Goal: Navigation & Orientation: Understand site structure

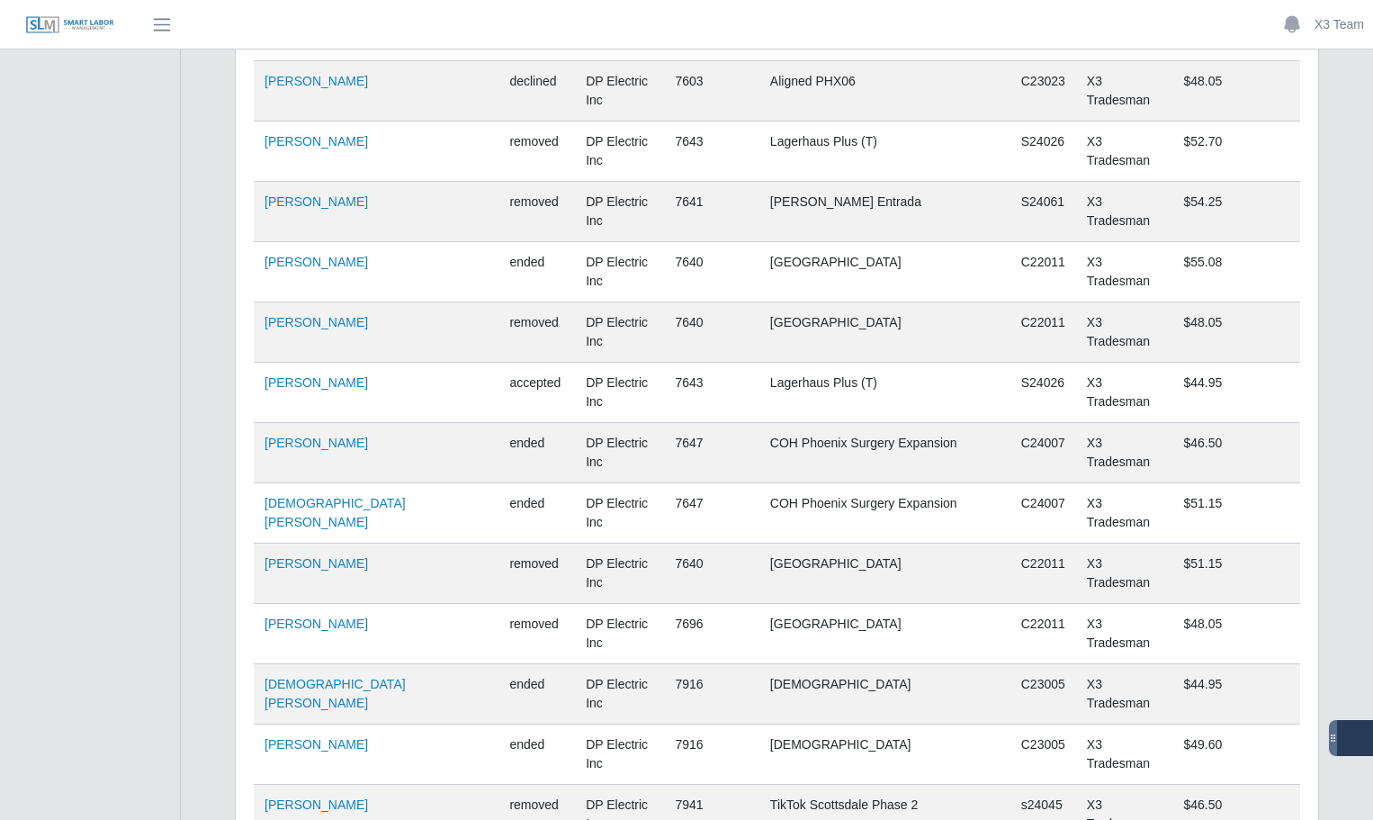
scroll to position [4139, 0]
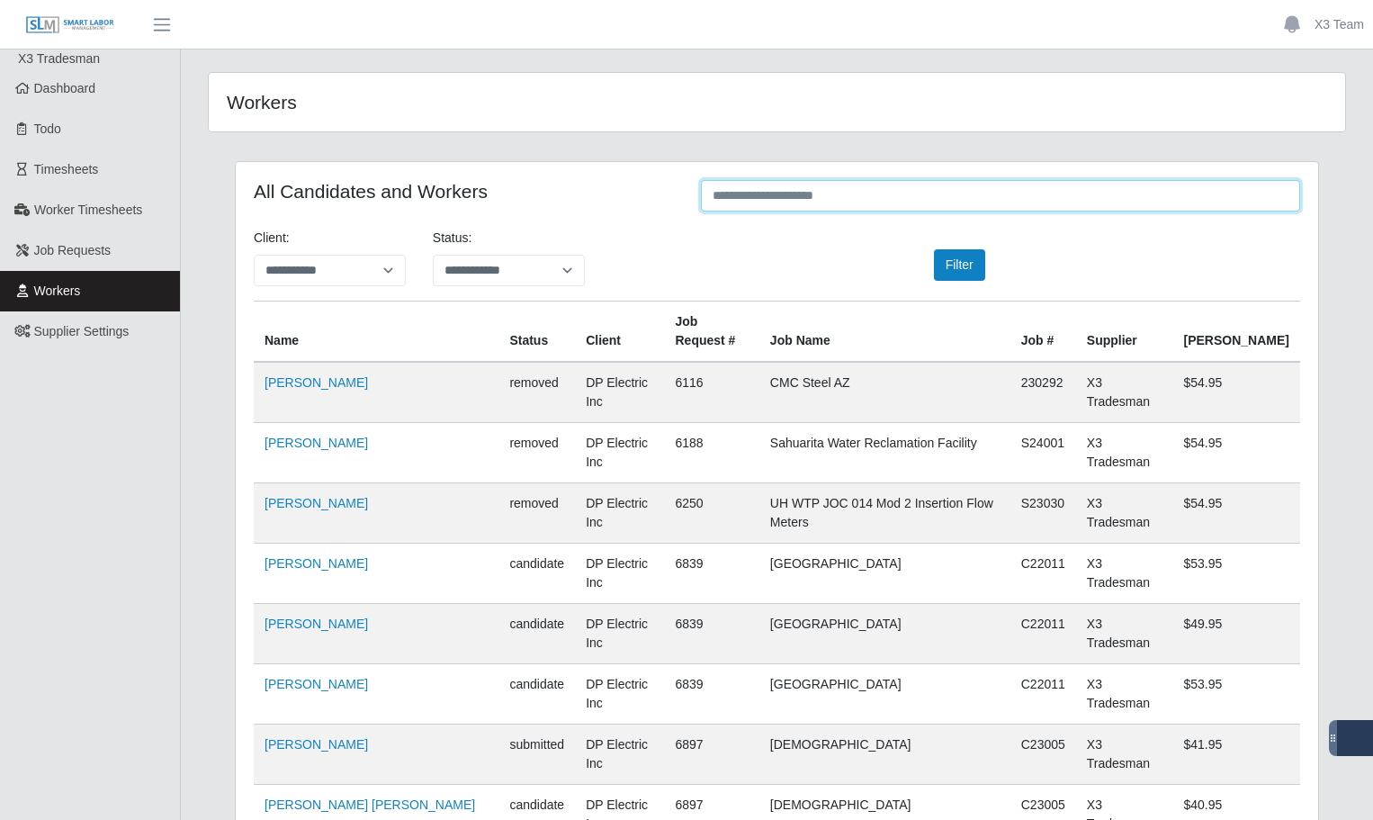
drag, startPoint x: 776, startPoint y: 199, endPoint x: 793, endPoint y: 202, distance: 17.5
click at [777, 198] on input "text" at bounding box center [1000, 195] width 599 height 31
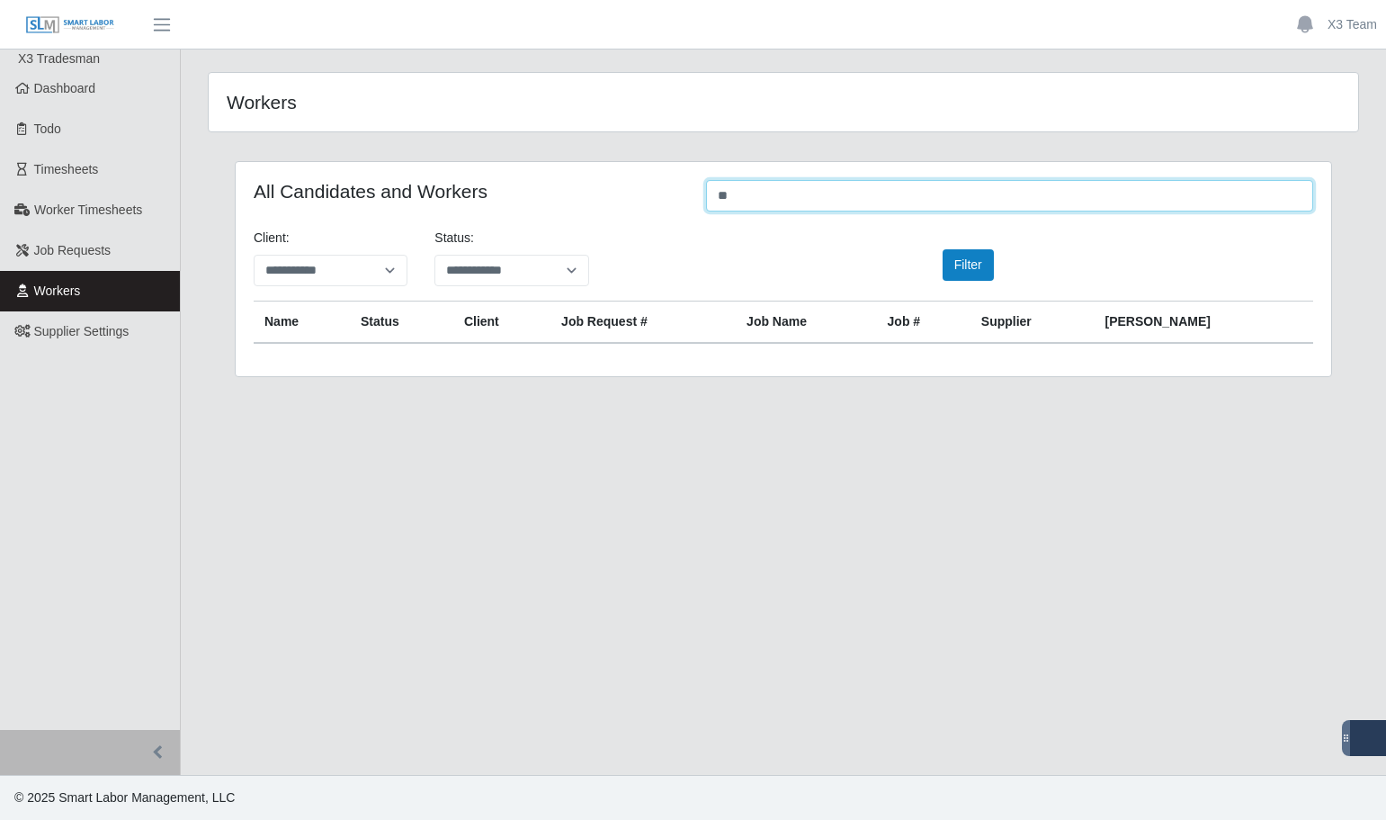
type input "*"
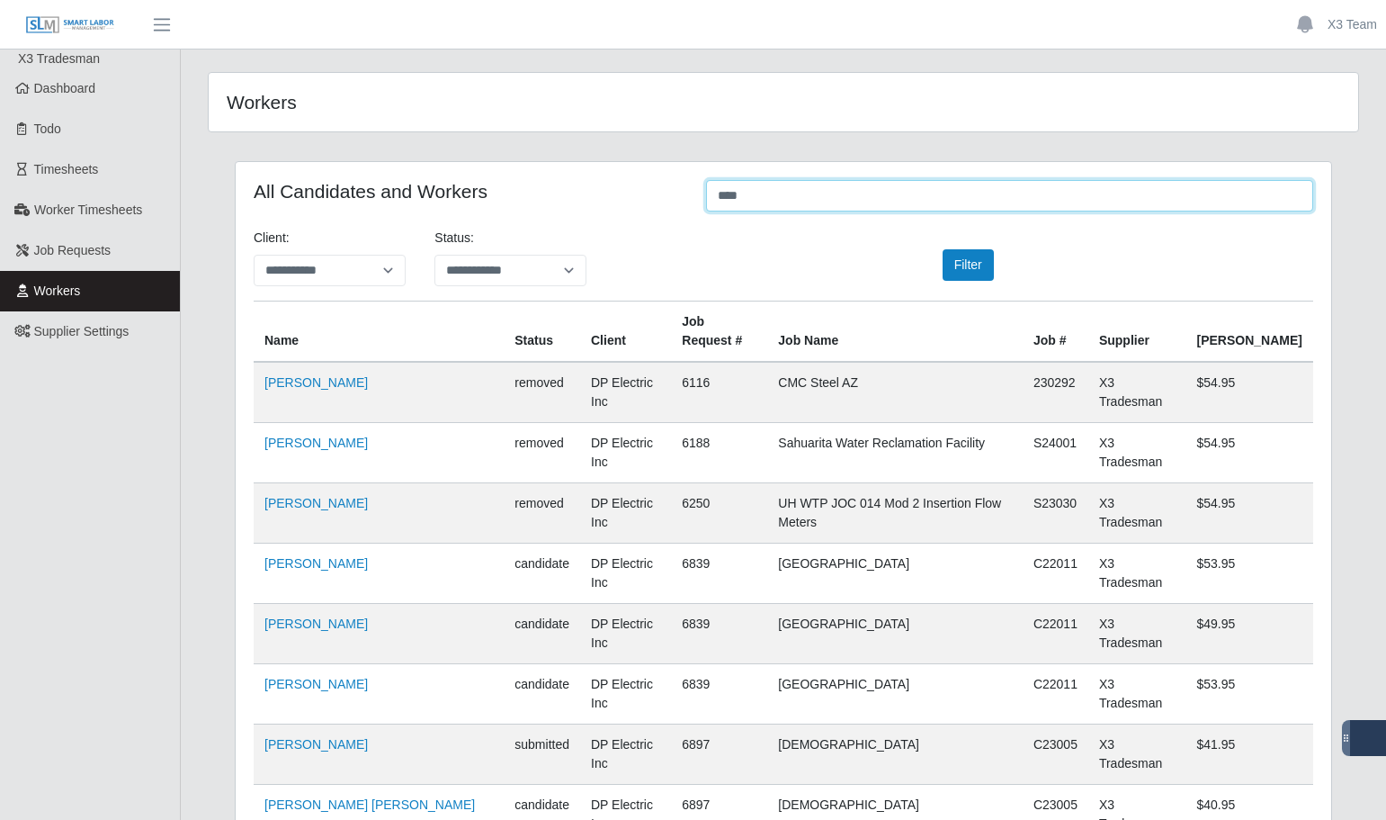
type input "*****"
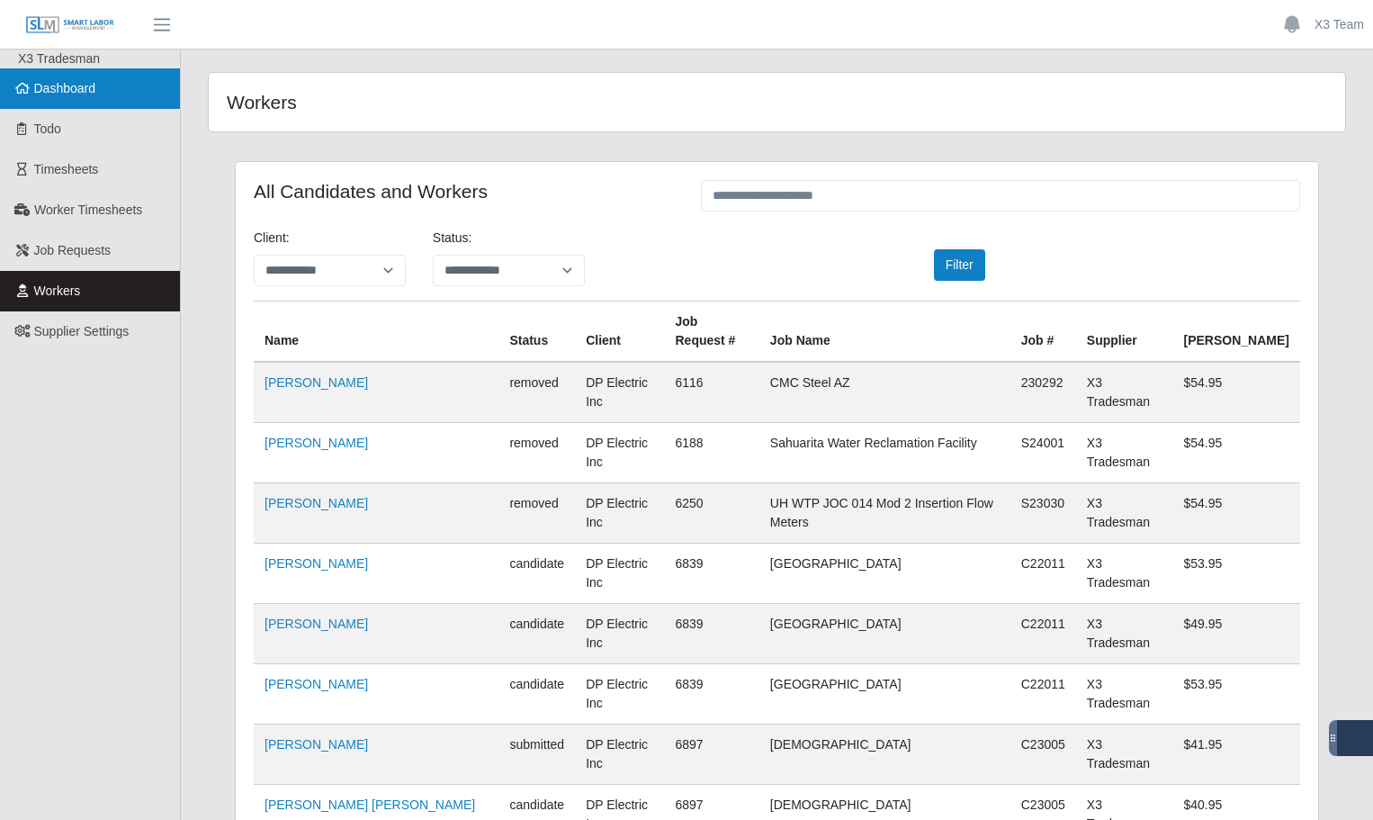
drag, startPoint x: 67, startPoint y: 82, endPoint x: 77, endPoint y: 106, distance: 26.6
click at [67, 82] on span "Dashboard" at bounding box center [65, 88] width 62 height 14
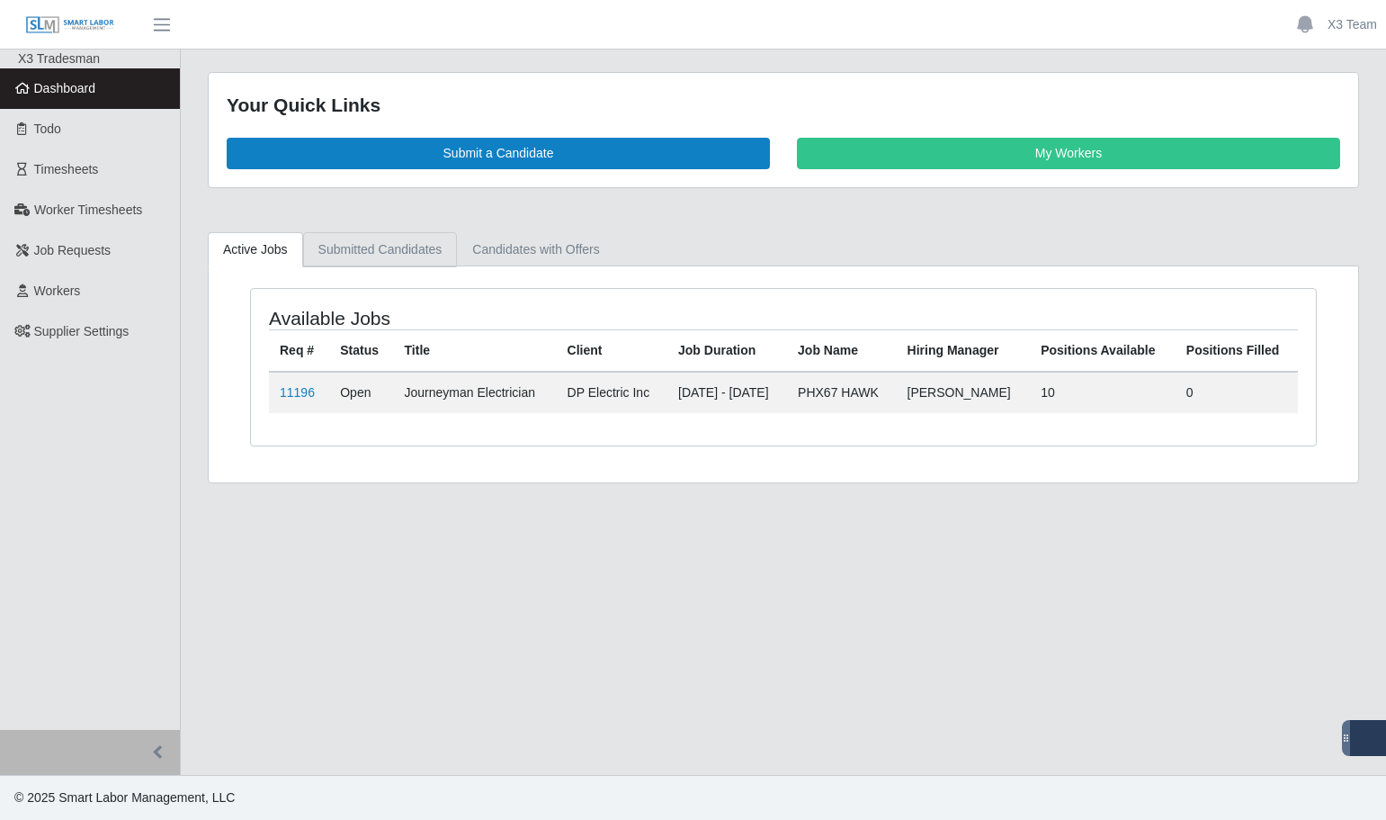
click at [366, 242] on link "Submitted Candidates" at bounding box center [380, 249] width 155 height 35
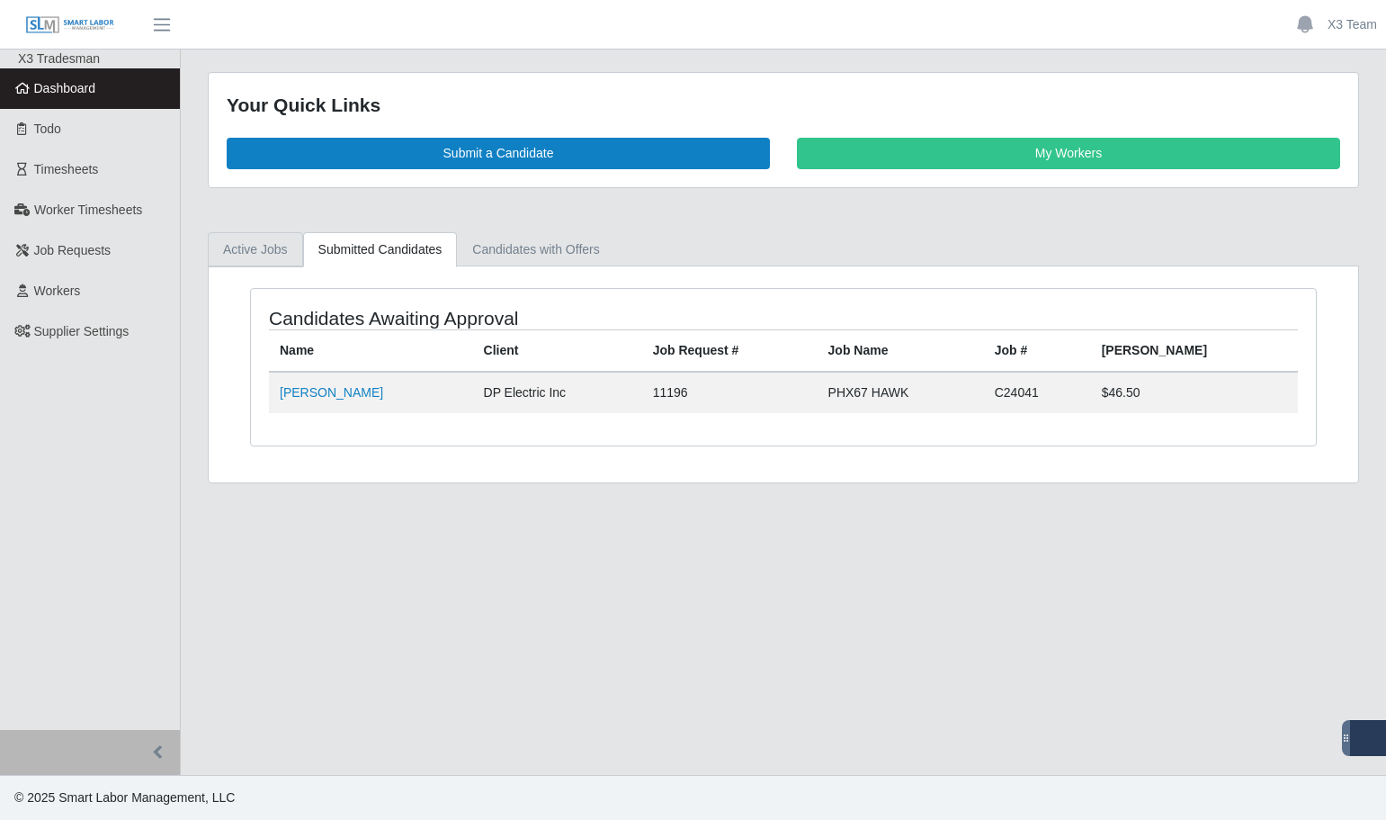
click at [257, 246] on link "Active Jobs" at bounding box center [255, 249] width 95 height 35
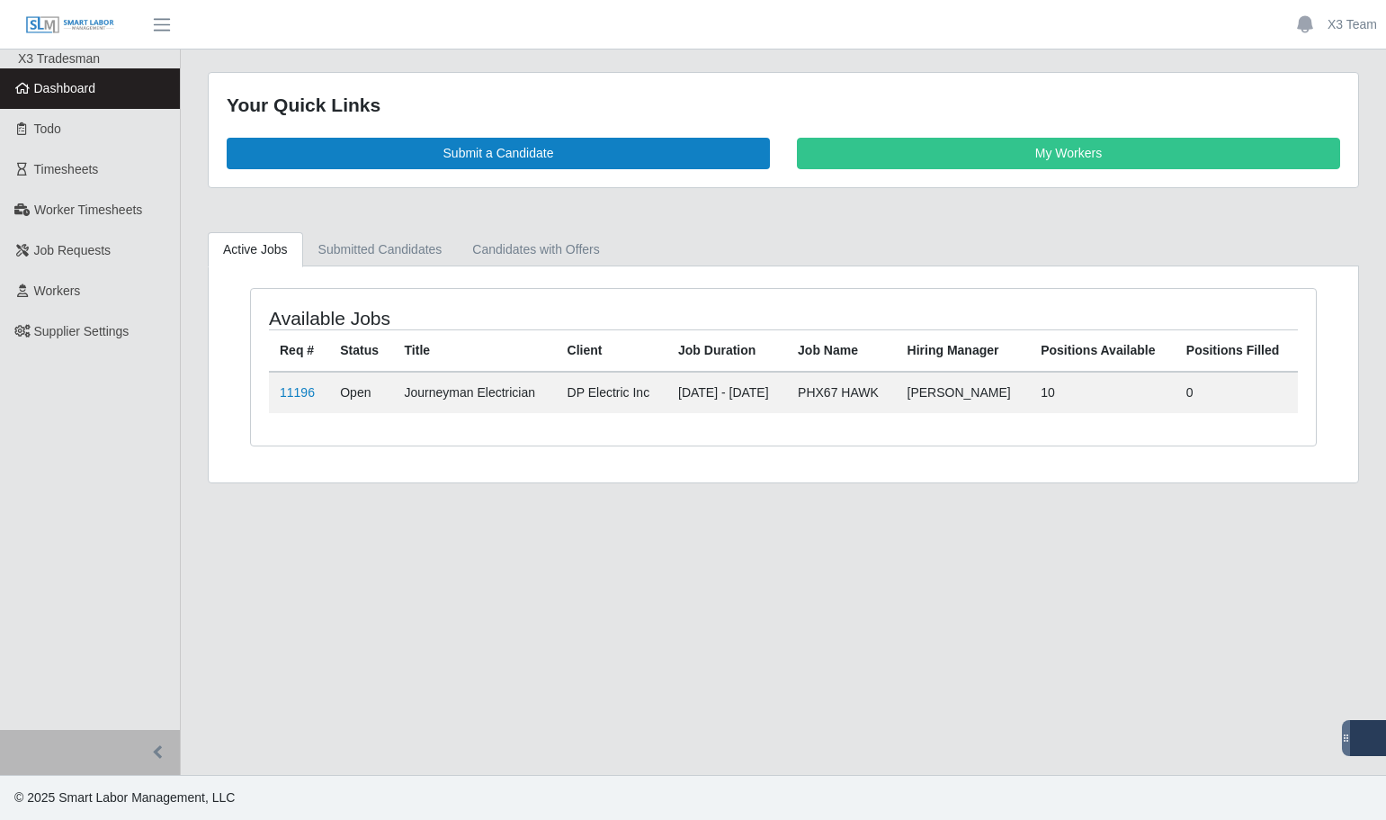
click at [357, 503] on main "Your Quick Links Submit a Candidate My Workers Active Jobs Submitted Candidates…" at bounding box center [784, 411] width 1206 height 725
click at [541, 250] on link "Candidates with Offers" at bounding box center [535, 249] width 157 height 35
